Goal: Transaction & Acquisition: Purchase product/service

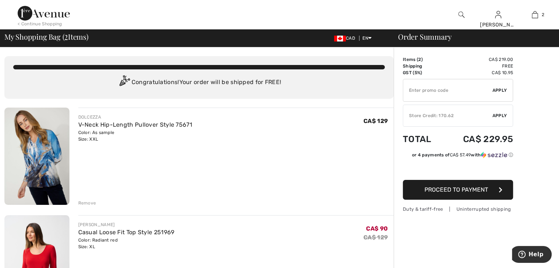
click at [434, 190] on span "Proceed to Payment" at bounding box center [457, 189] width 64 height 7
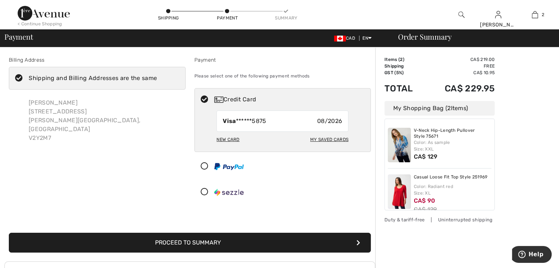
click at [344, 118] on div "Visa ******5875 08/2026" at bounding box center [283, 121] width 132 height 21
click at [268, 118] on div "Visa ******5875 08/2026" at bounding box center [283, 121] width 132 height 21
click at [266, 118] on span "Visa ******5875" at bounding box center [244, 121] width 43 height 9
click at [221, 138] on div "New Card" at bounding box center [228, 139] width 23 height 12
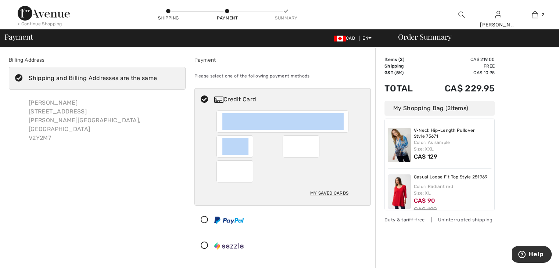
click at [0, 3] on div "Log out Are you sure you want to logout? Logout < Continue Shopping Shipping Pa…" at bounding box center [279, 218] width 559 height 437
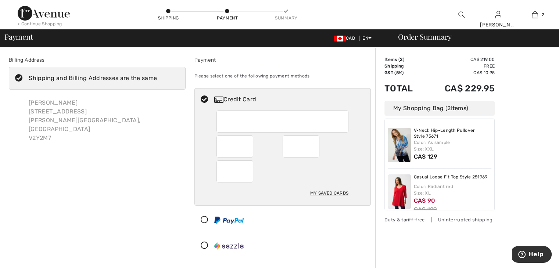
click at [343, 156] on div at bounding box center [316, 147] width 66 height 22
click at [285, 162] on div at bounding box center [283, 172] width 132 height 22
radio input "true"
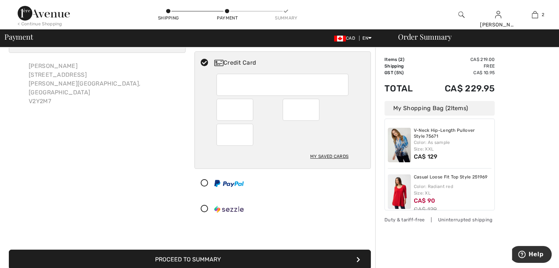
scroll to position [74, 0]
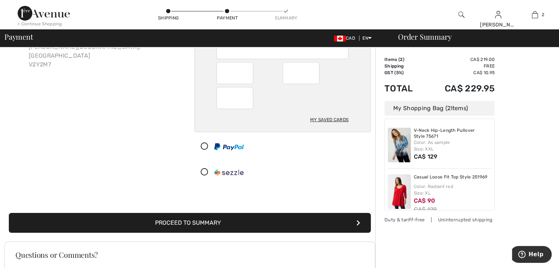
click at [244, 222] on button "Proceed to Summary" at bounding box center [190, 223] width 362 height 20
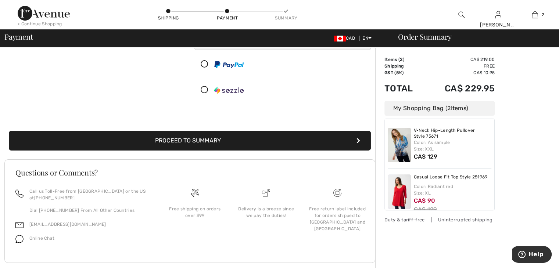
scroll to position [182, 0]
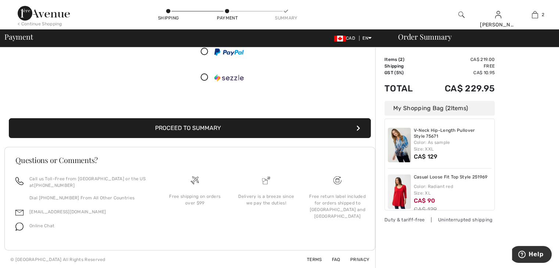
click at [479, 107] on div "My Shopping Bag ( 2 Items)" at bounding box center [440, 108] width 110 height 15
click at [359, 125] on icon "submit" at bounding box center [359, 128] width 4 height 6
click at [385, 49] on div "Order Summary Details Items ( 2 ) CA$ 219.00 Promo code CA$ 0.00 Shipping Free …" at bounding box center [467, 67] width 184 height 404
click at [385, 52] on div "Order Summary Details Items ( 2 ) CA$ 219.00 Promo code CA$ 0.00 Shipping Free …" at bounding box center [467, 67] width 184 height 404
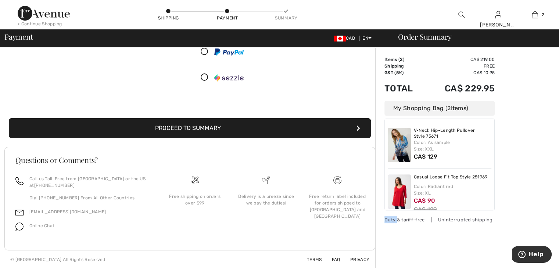
click at [385, 52] on div "Order Summary Details Items ( 2 ) CA$ 219.00 Promo code CA$ 0.00 Shipping Free …" at bounding box center [467, 67] width 184 height 404
click at [358, 128] on icon "submit" at bounding box center [359, 128] width 4 height 6
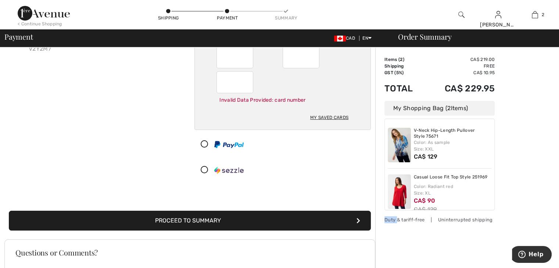
scroll to position [29, 0]
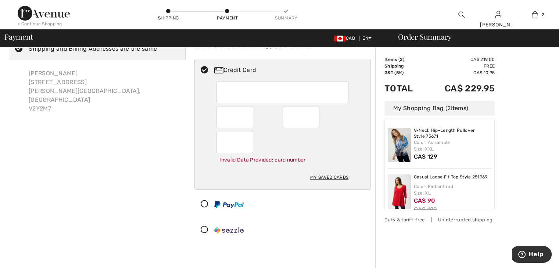
click at [517, 138] on div "Order Summary Details Items ( 2 ) CA$ 219.00 Promo code CA$ 0.00 Shipping Free …" at bounding box center [467, 220] width 184 height 404
click at [203, 202] on icon at bounding box center [204, 205] width 19 height 8
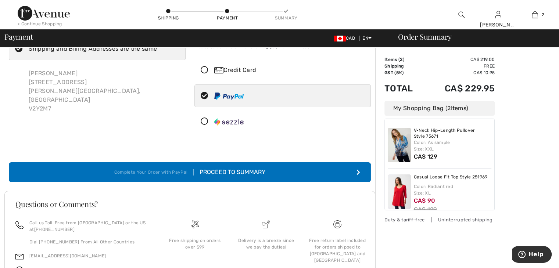
click at [250, 170] on div "Proceed to Summary" at bounding box center [230, 172] width 72 height 9
click at [358, 168] on button "Complete Your Order with PayPal Proceed to Summary" at bounding box center [190, 172] width 362 height 20
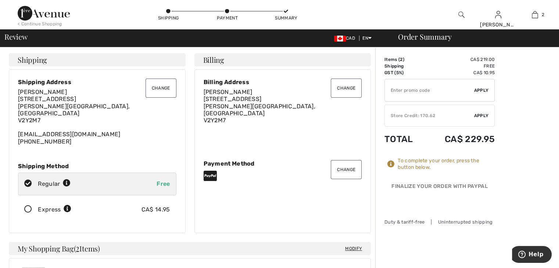
click at [479, 113] on span "Apply" at bounding box center [481, 115] width 15 height 7
